Goal: Register for event/course

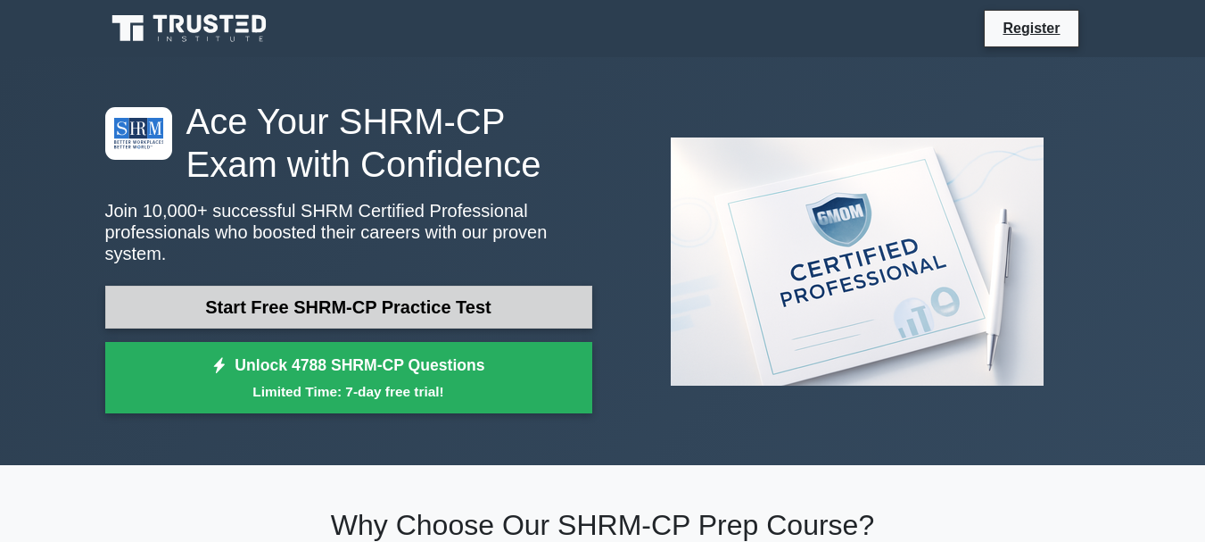
click at [535, 285] on link "Start Free SHRM-CP Practice Test" at bounding box center [348, 306] width 487 height 43
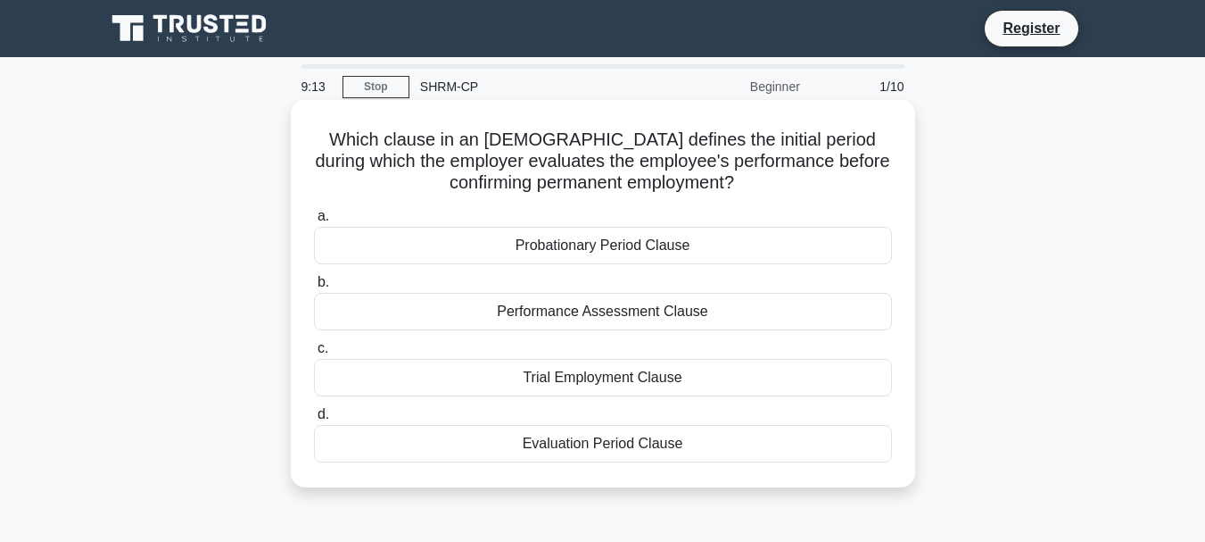
click at [668, 245] on div "Probationary Period Clause" at bounding box center [603, 245] width 578 height 37
click at [314, 222] on input "a. Probationary Period Clause" at bounding box center [314, 217] width 0 height 12
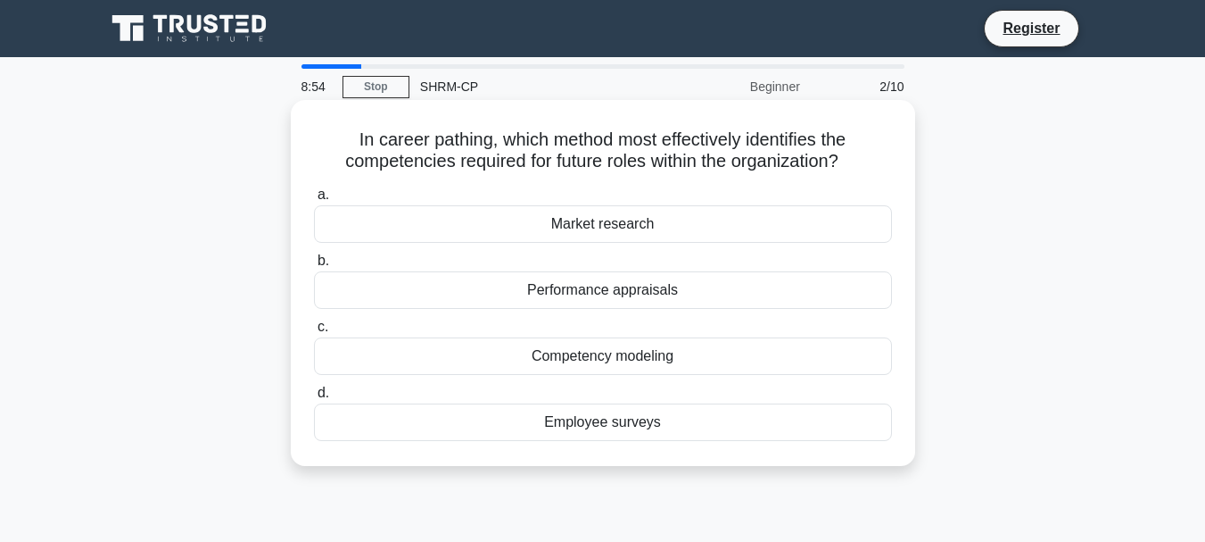
click at [677, 426] on div "Employee surveys" at bounding box center [603, 421] width 578 height 37
click at [314, 399] on input "d. Employee surveys" at bounding box center [314, 393] width 0 height 12
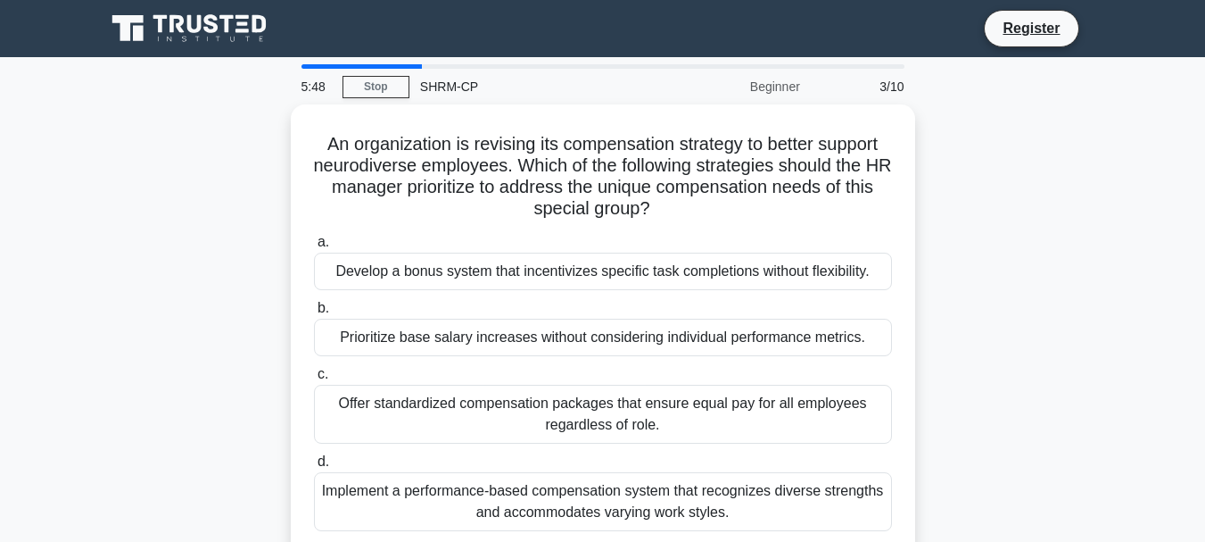
click at [1071, 301] on div "An organization is revising its compensation strategy to better support neurodi…" at bounding box center [603, 340] width 1017 height 473
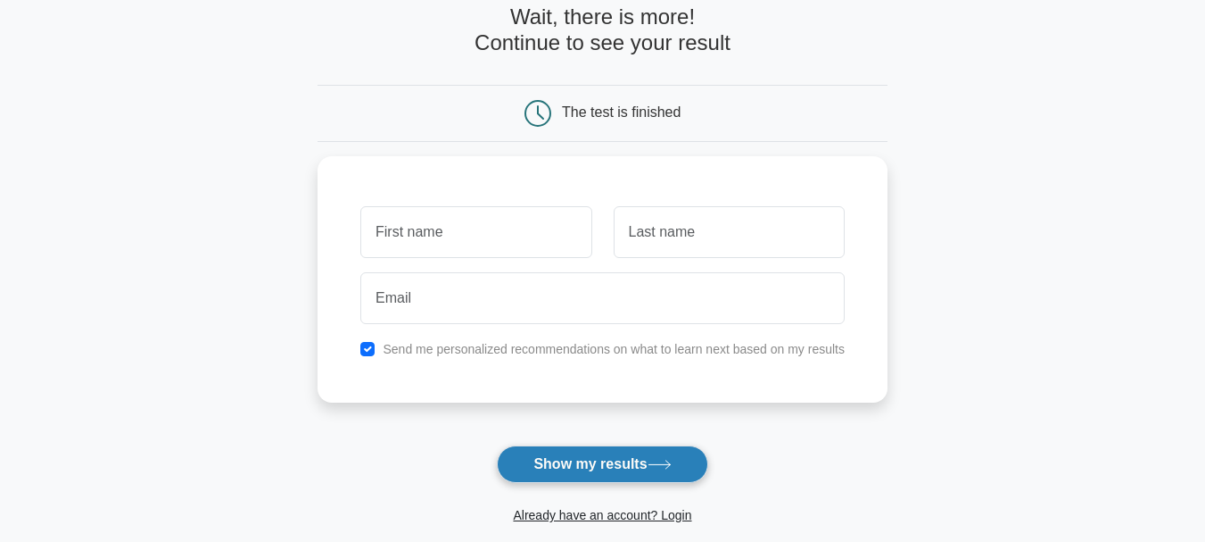
scroll to position [356, 0]
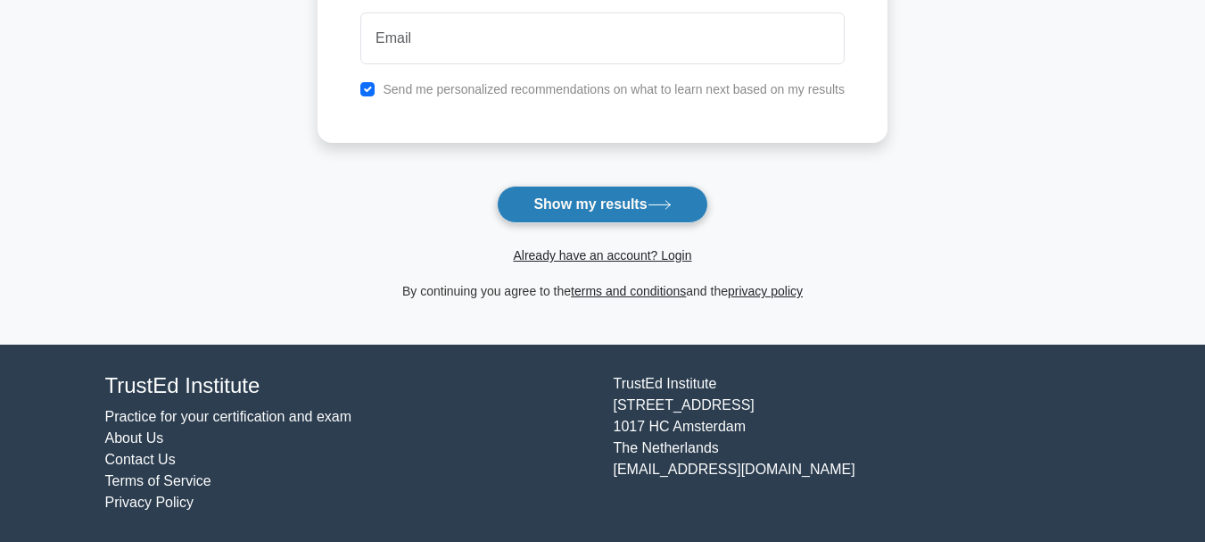
click at [654, 207] on icon at bounding box center [660, 205] width 24 height 10
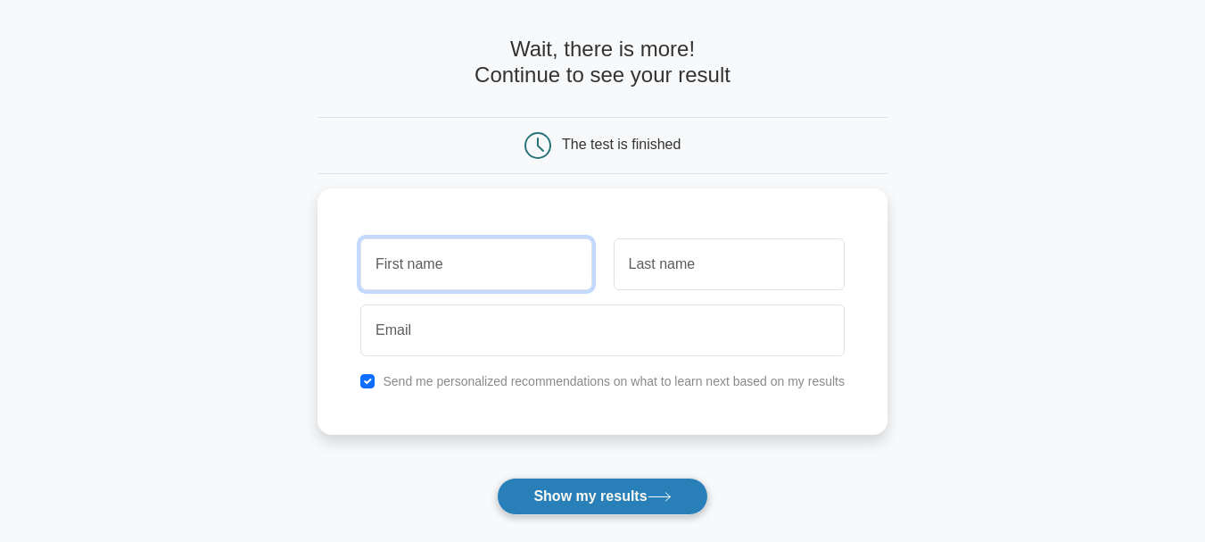
scroll to position [57, 0]
